Goal: Find specific page/section: Find specific page/section

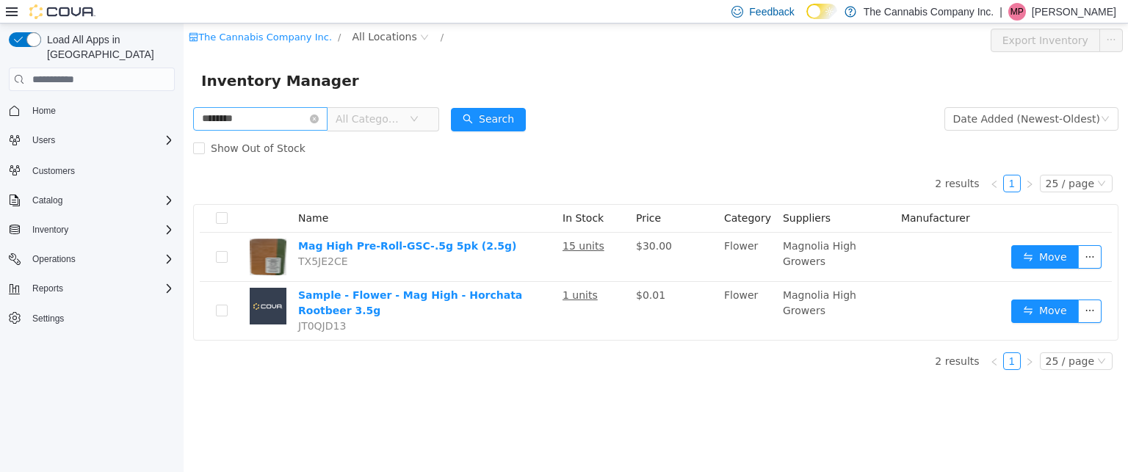
type input "********"
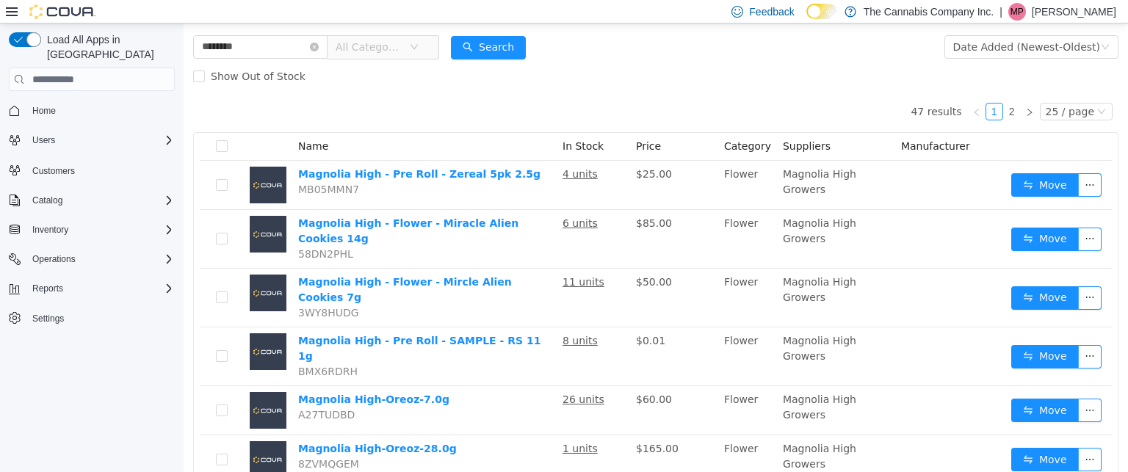
scroll to position [73, 0]
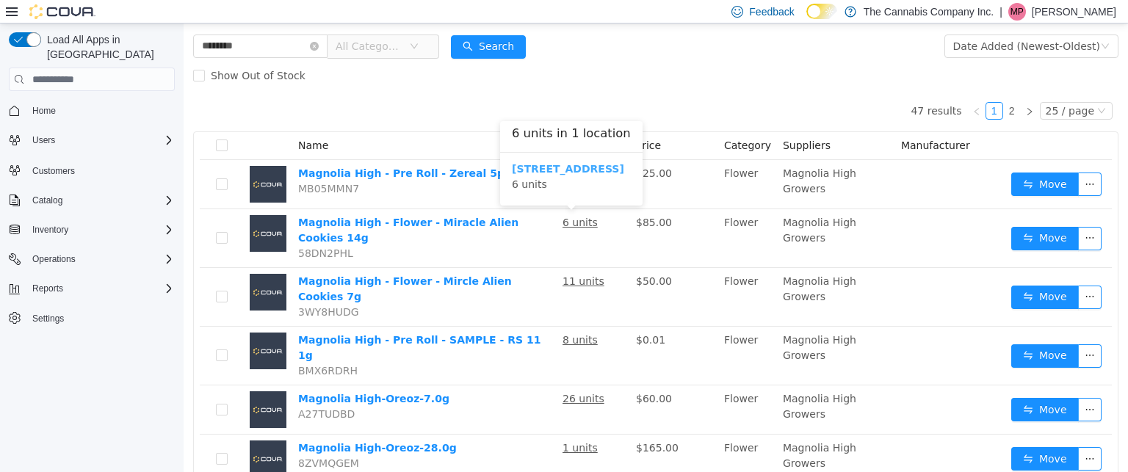
click at [558, 167] on b "939 Brookway Blvd, Suite L" at bounding box center [568, 169] width 112 height 12
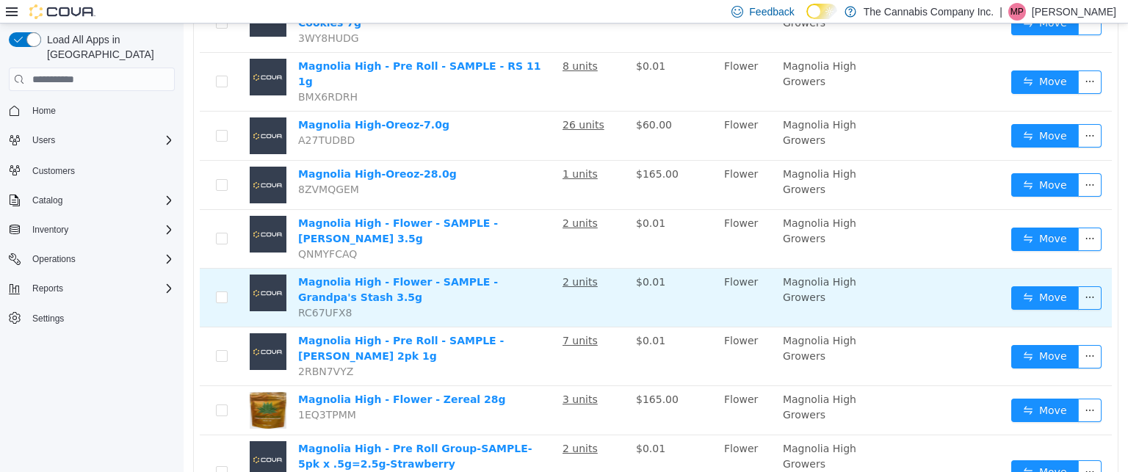
scroll to position [349, 0]
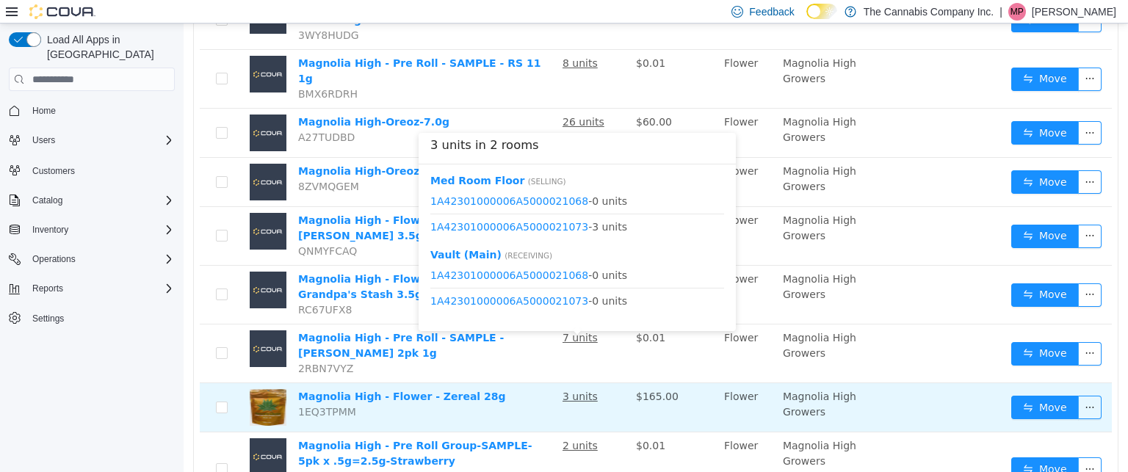
click at [568, 391] on u "3 units" at bounding box center [579, 397] width 35 height 12
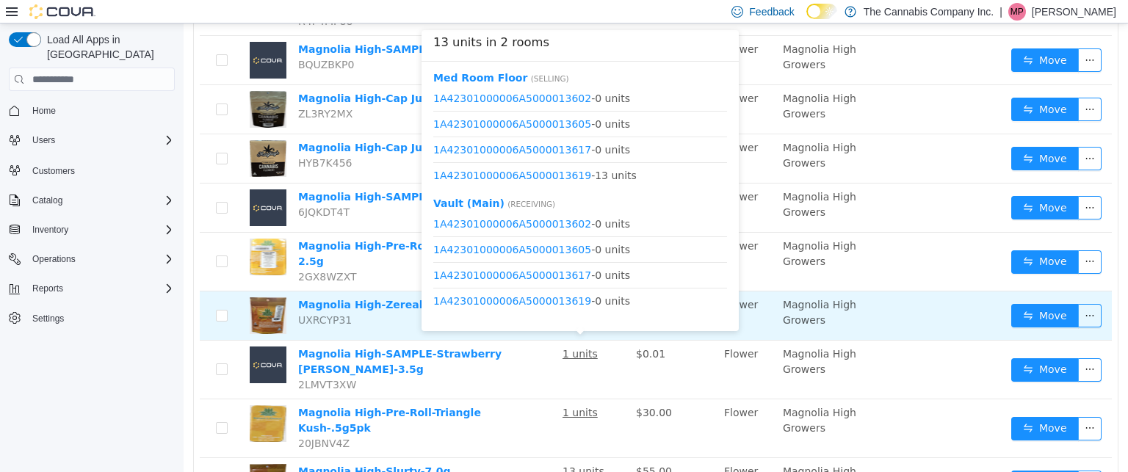
scroll to position [1047, 0]
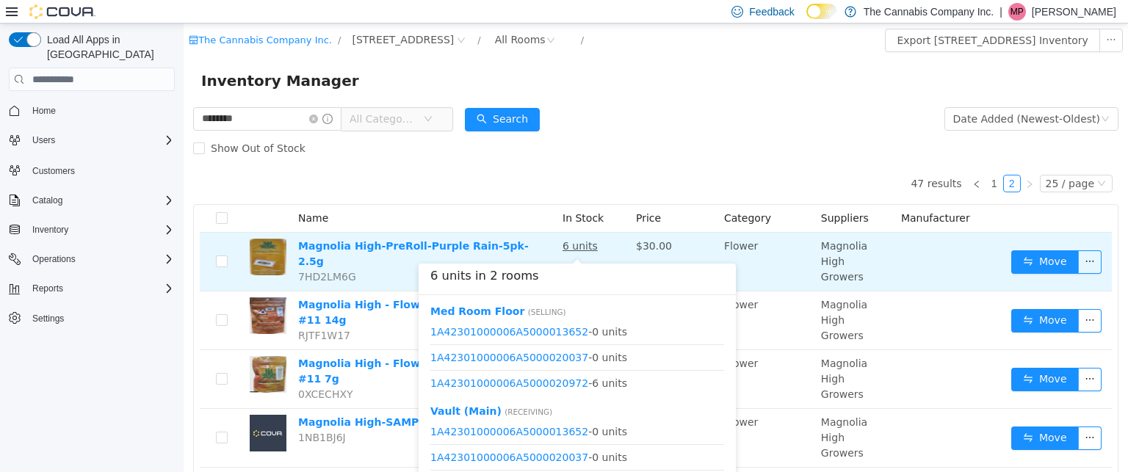
click at [581, 244] on u "6 units" at bounding box center [579, 246] width 35 height 12
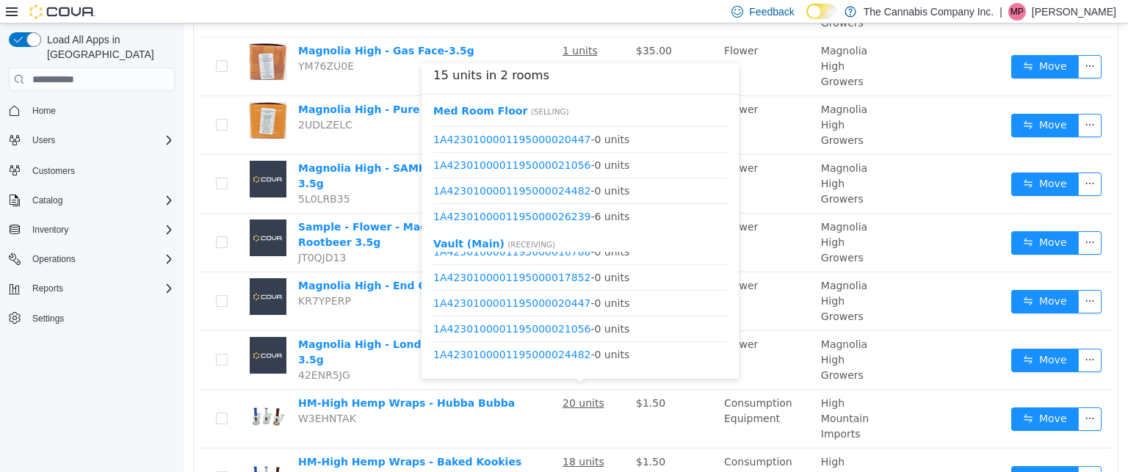
scroll to position [300, 0]
